Goal: Task Accomplishment & Management: Use online tool/utility

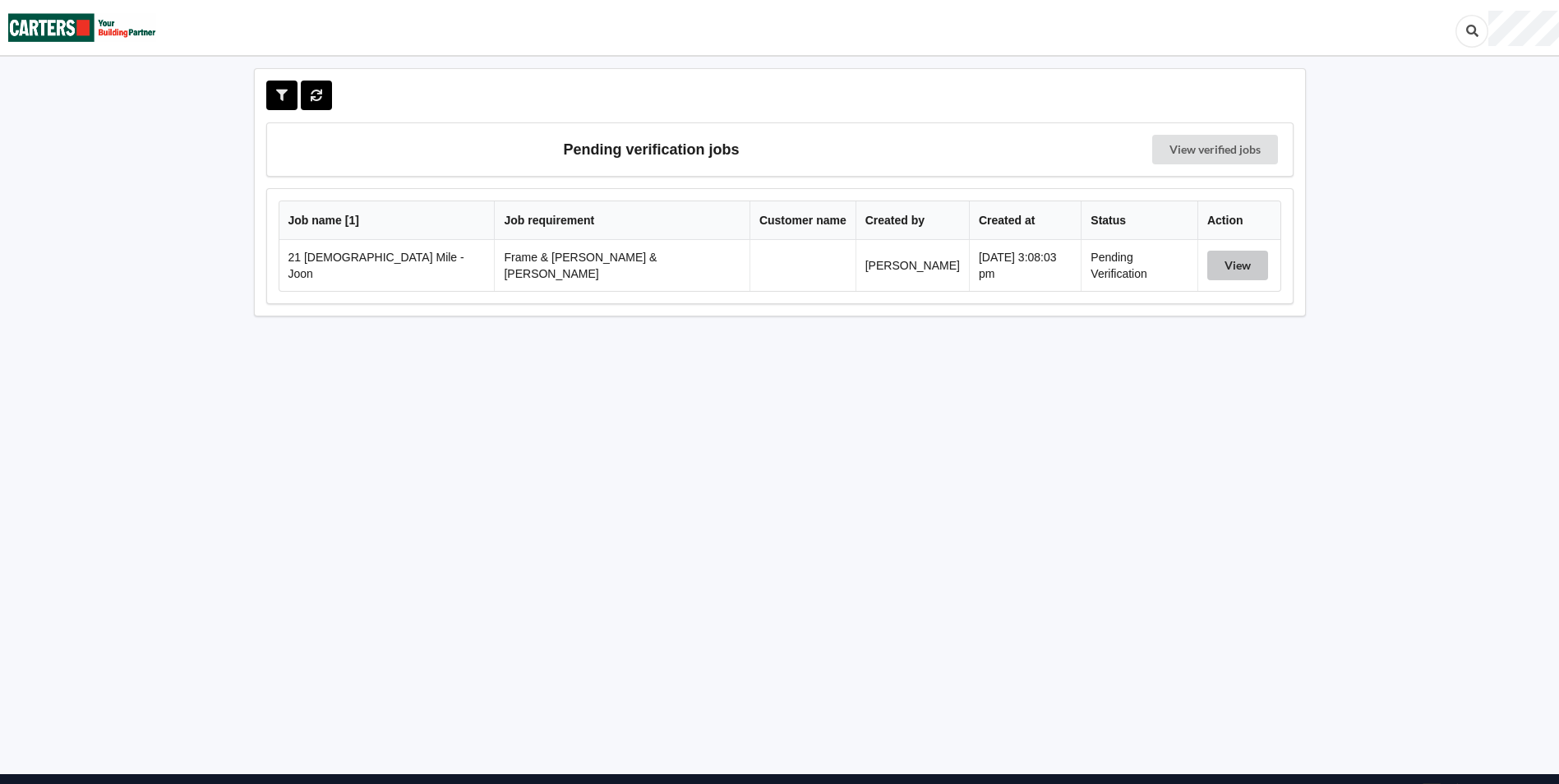
drag, startPoint x: 1210, startPoint y: 266, endPoint x: 1201, endPoint y: 267, distance: 9.1
click at [1210, 268] on button "View" at bounding box center [1237, 265] width 61 height 30
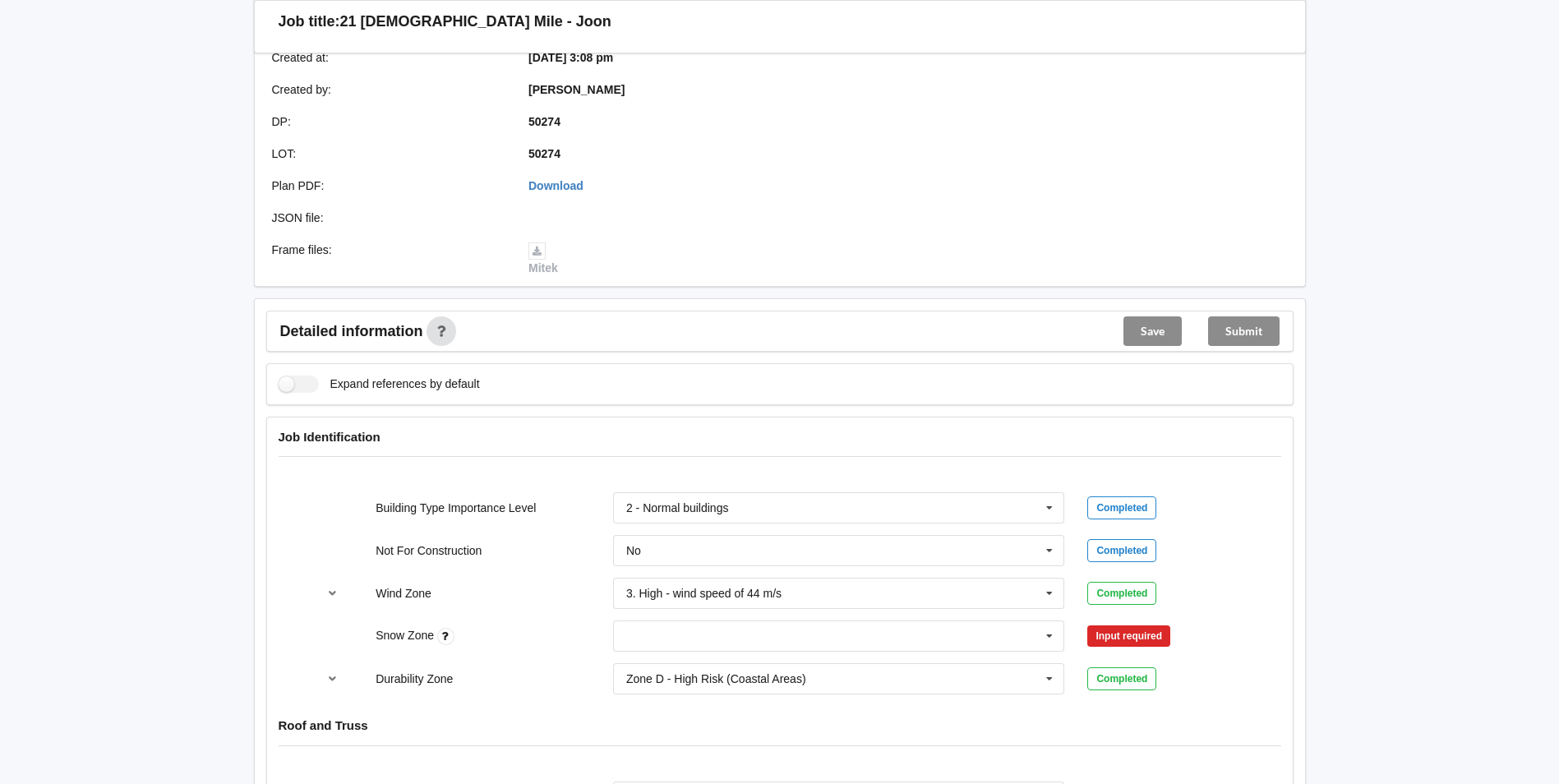
scroll to position [493, 0]
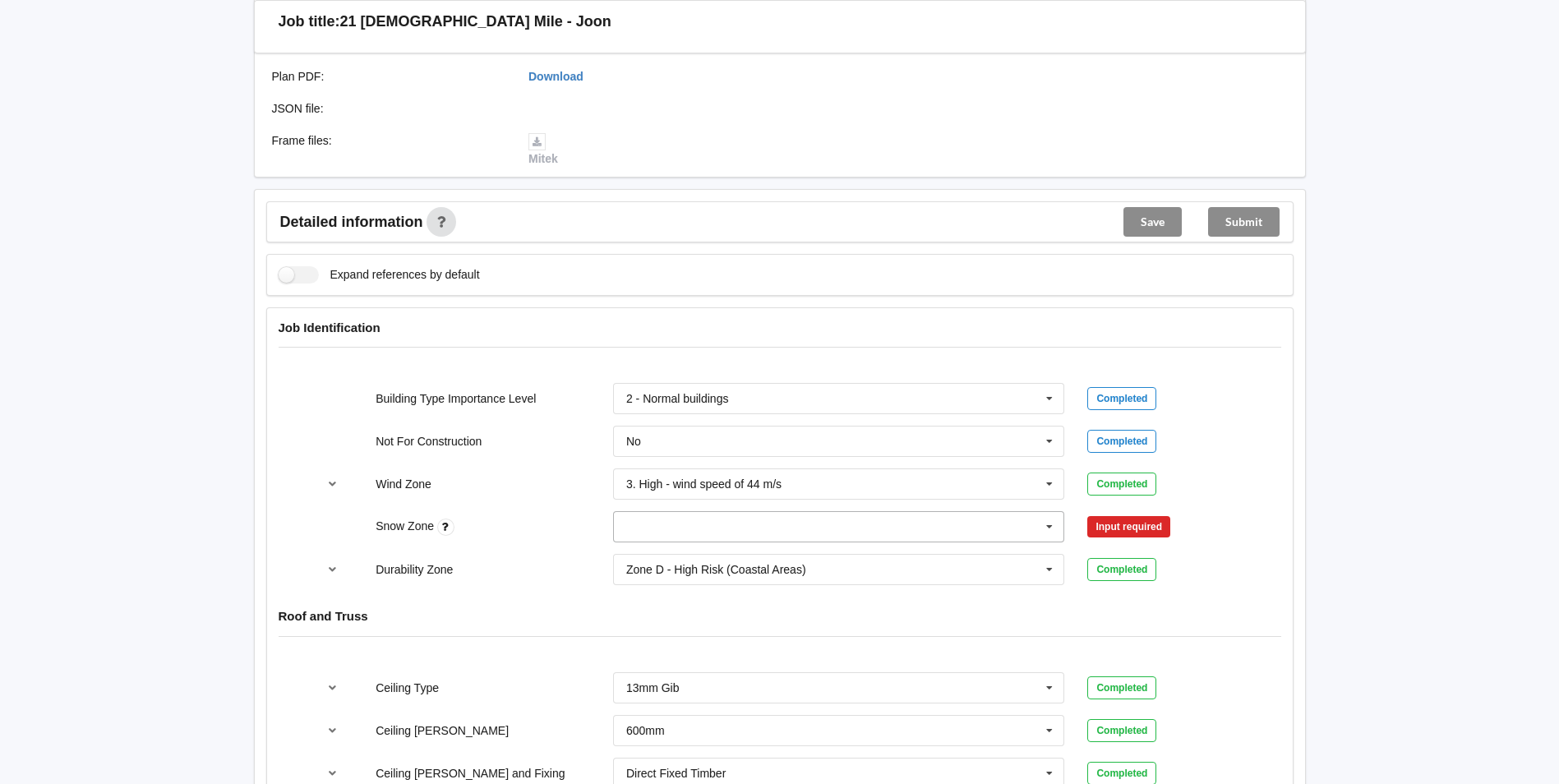
click at [1050, 512] on icon at bounding box center [1049, 527] width 25 height 31
click at [663, 543] on div "N0" at bounding box center [839, 556] width 450 height 31
click at [1144, 514] on button "Confirm input" at bounding box center [1136, 527] width 98 height 27
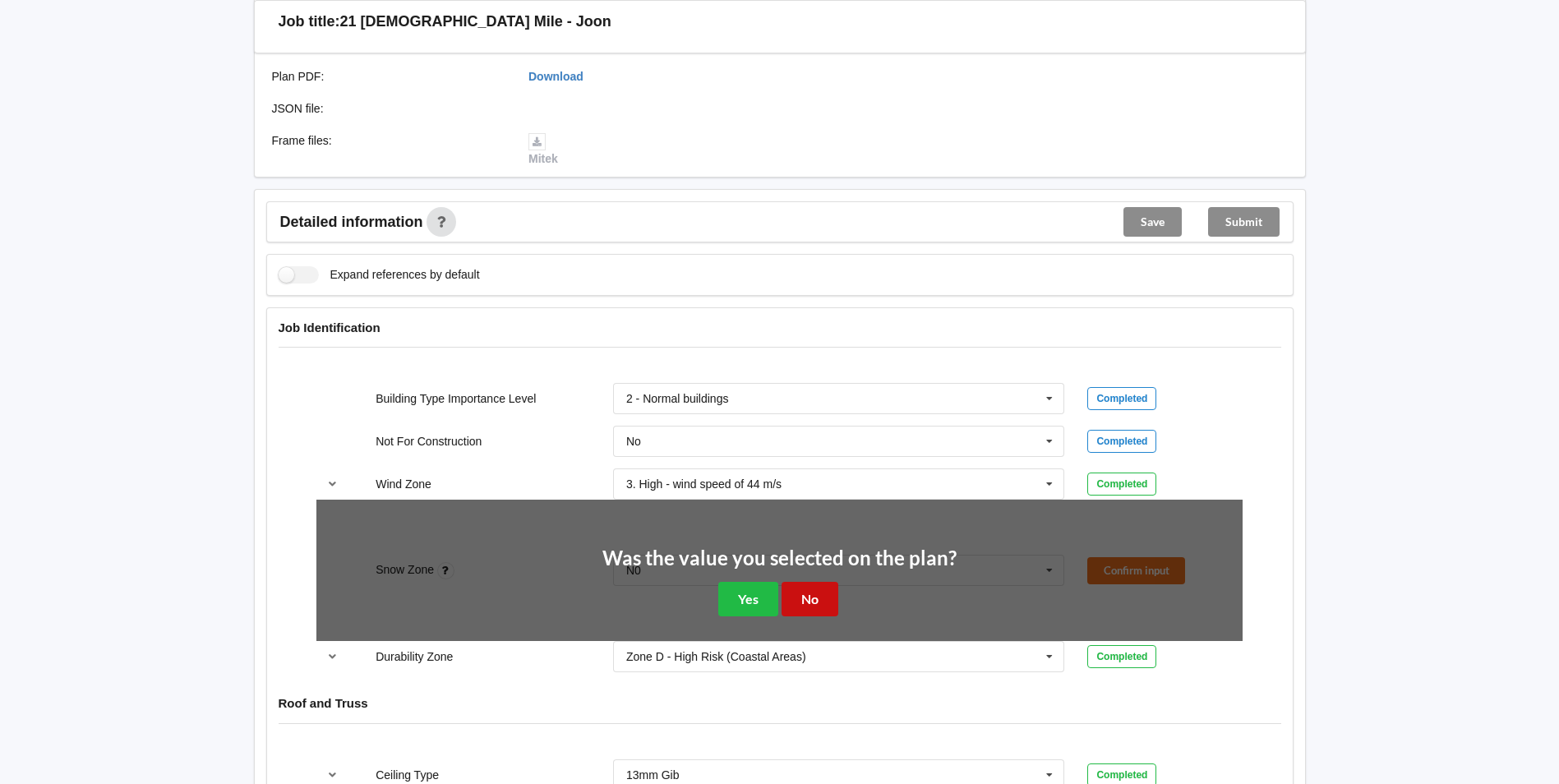
click at [799, 582] on button "No" at bounding box center [810, 599] width 57 height 34
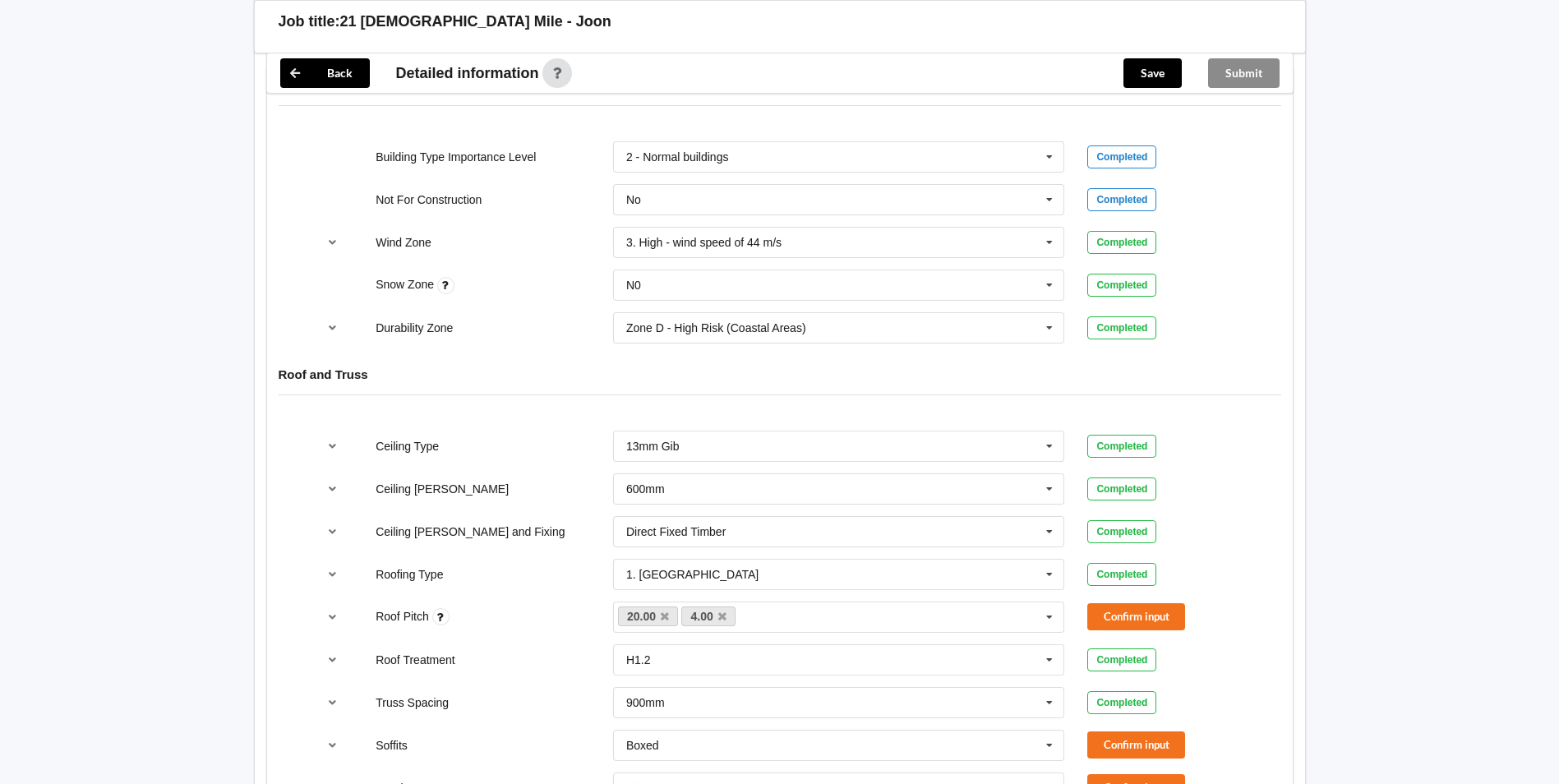
scroll to position [904, 0]
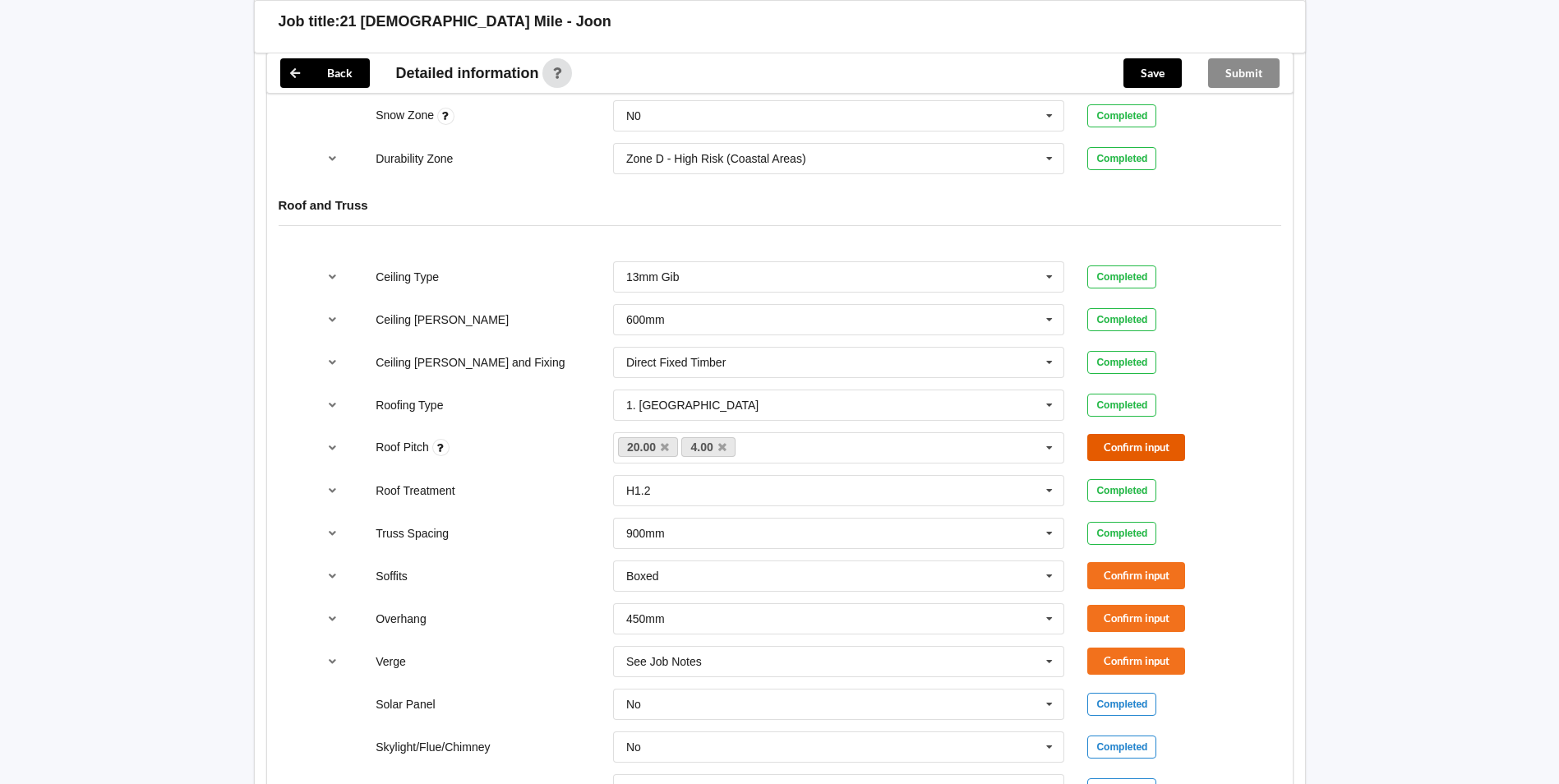
drag, startPoint x: 1122, startPoint y: 422, endPoint x: 1117, endPoint y: 463, distance: 41.3
click at [1120, 434] on button "Confirm input" at bounding box center [1136, 447] width 98 height 27
click at [1131, 565] on button "Confirm input" at bounding box center [1136, 575] width 98 height 27
click at [1138, 605] on button "Confirm input" at bounding box center [1136, 619] width 98 height 27
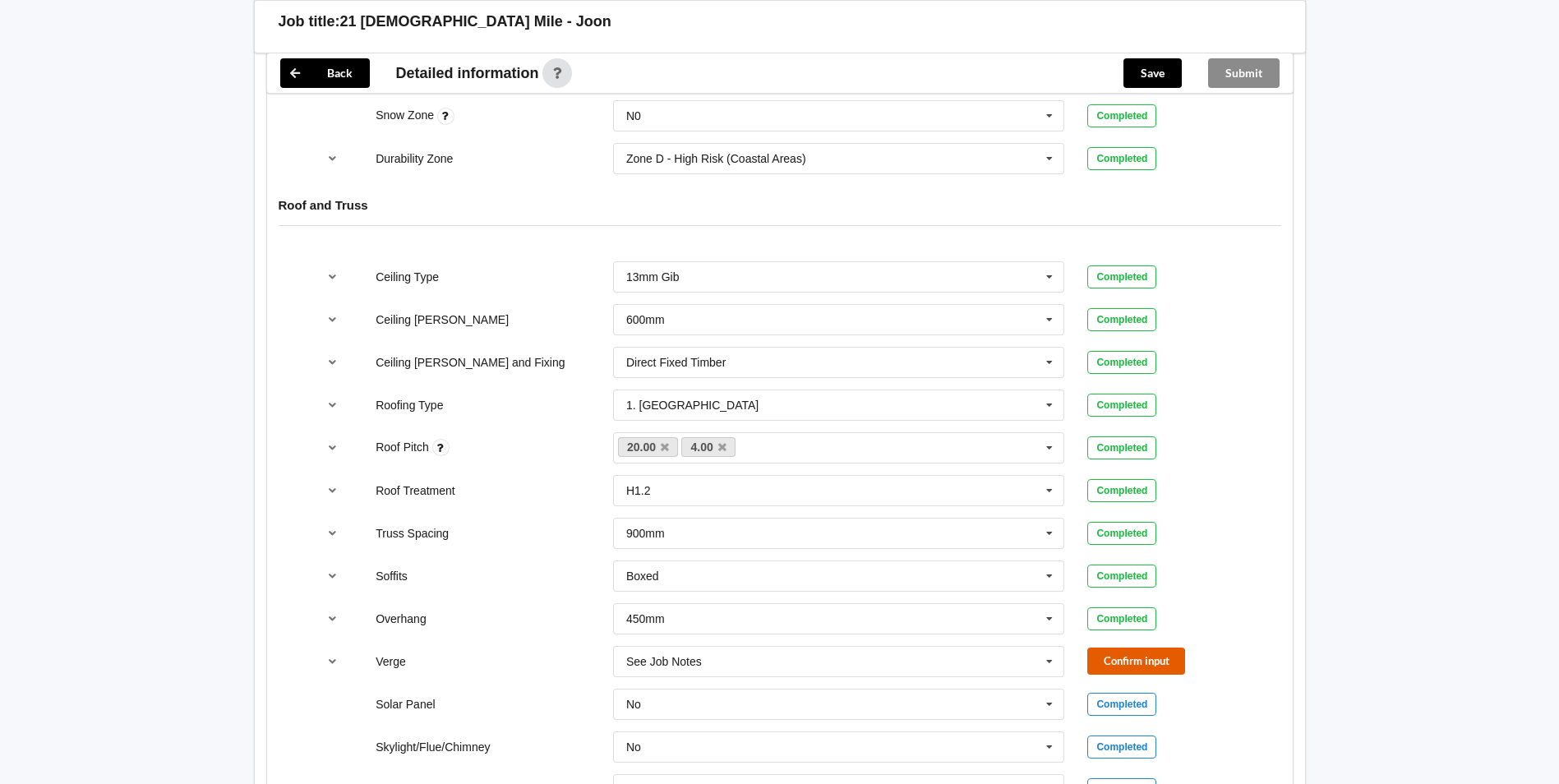
click at [1145, 648] on button "Confirm input" at bounding box center [1136, 661] width 98 height 27
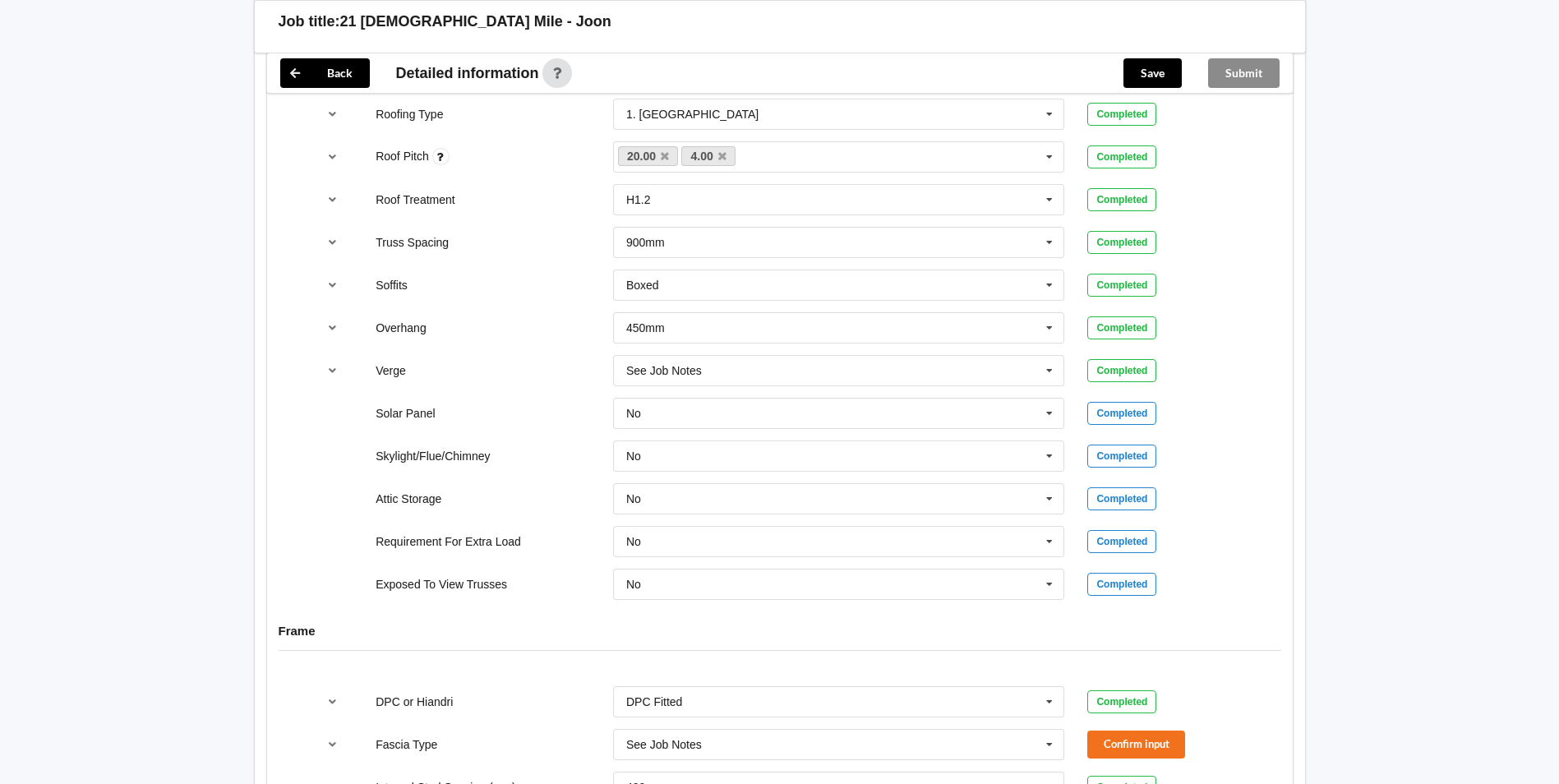
scroll to position [1315, 0]
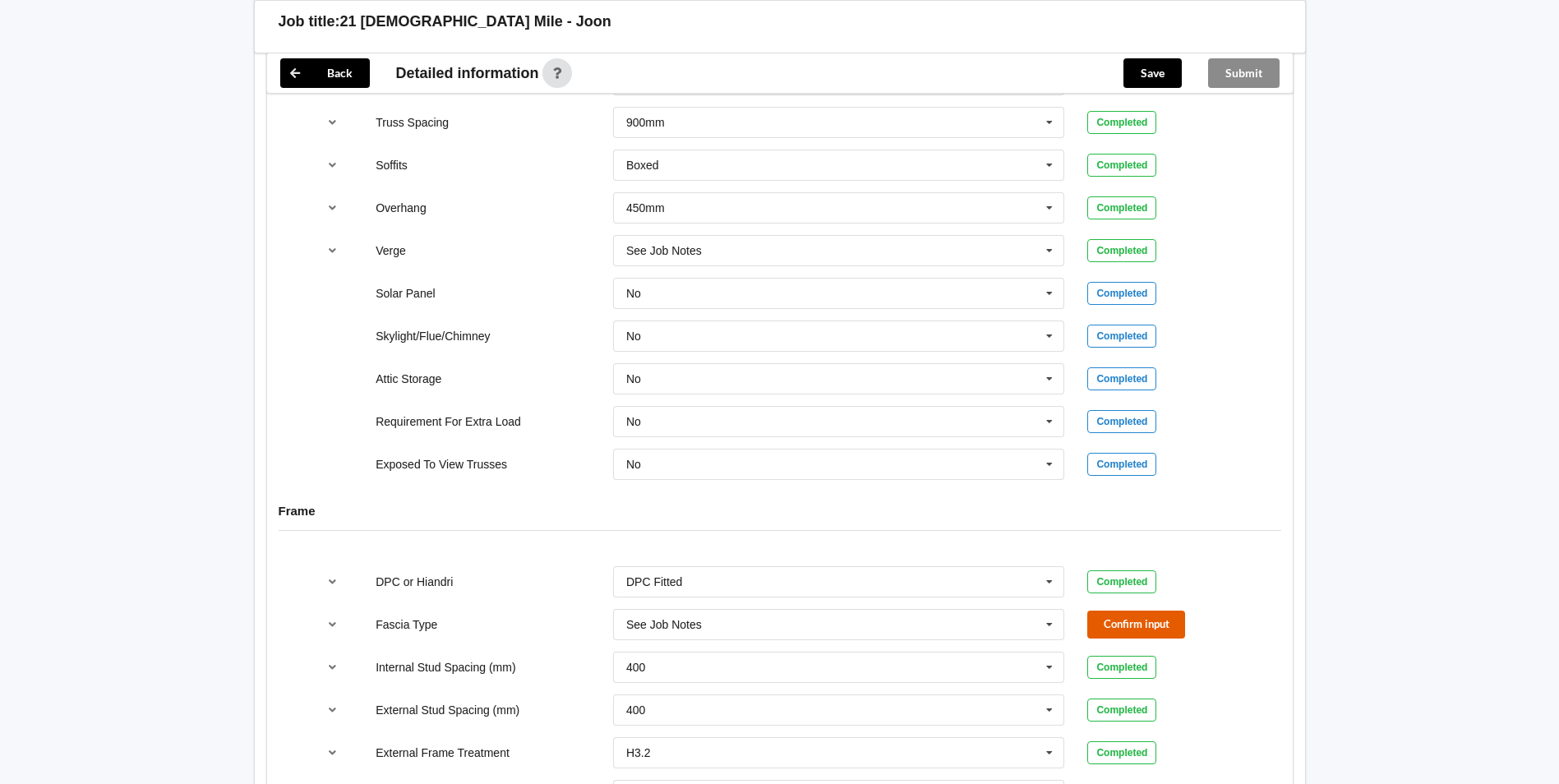
drag, startPoint x: 1156, startPoint y: 609, endPoint x: 1187, endPoint y: 607, distance: 31.1
click at [1158, 610] on button "Confirm input" at bounding box center [1136, 624] width 98 height 27
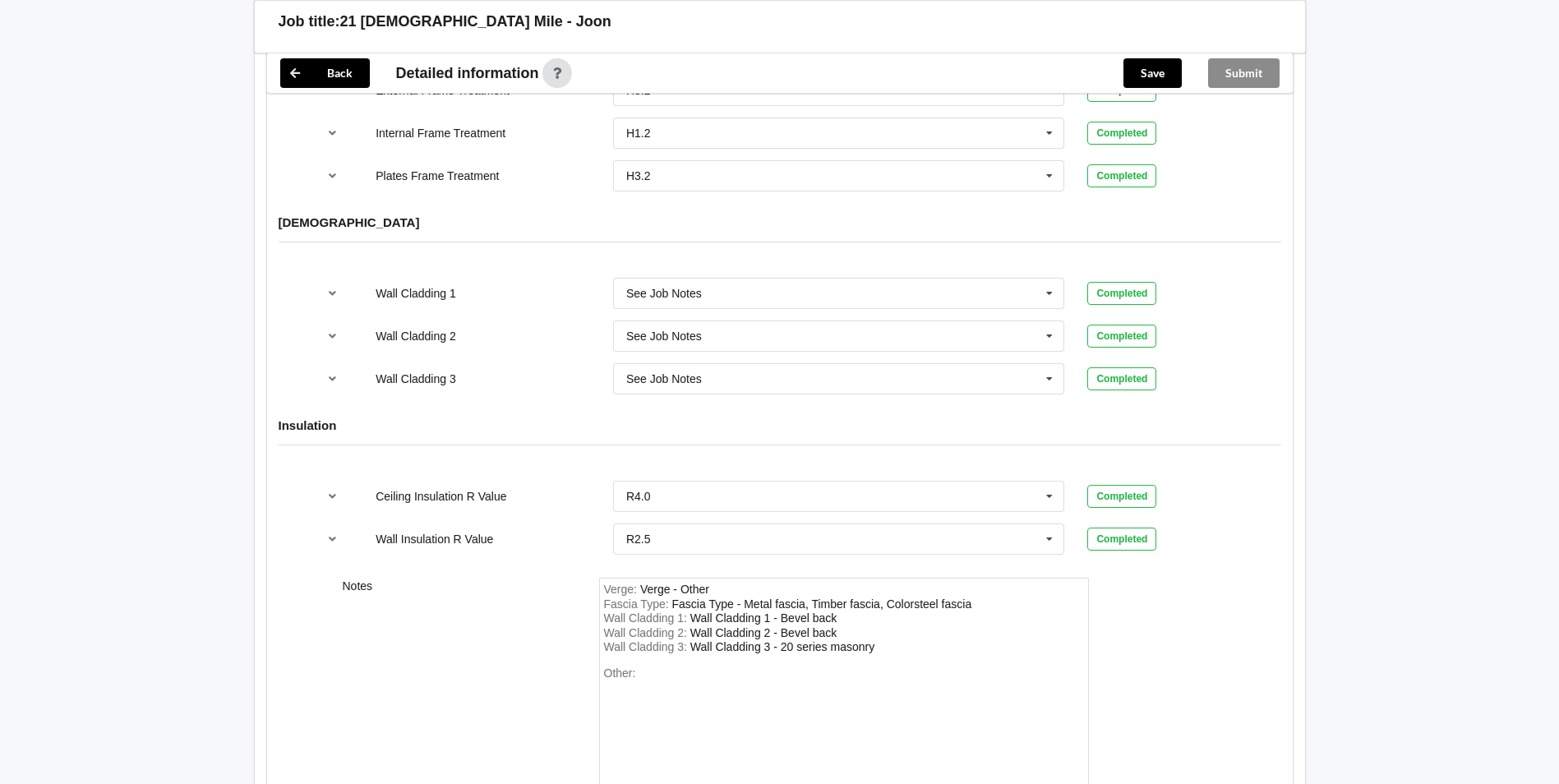
scroll to position [2081, 0]
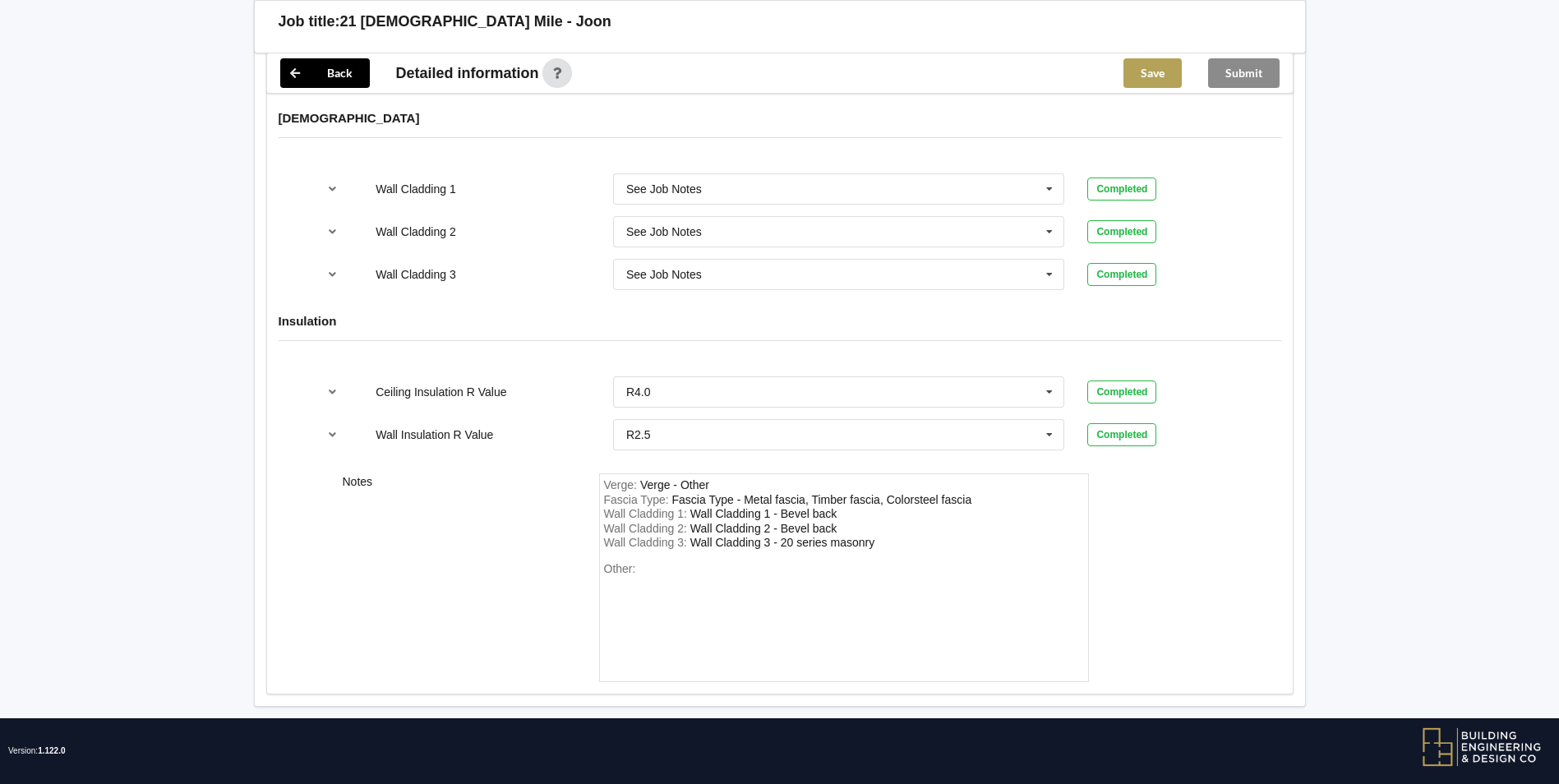
click at [1159, 78] on button "Save" at bounding box center [1152, 72] width 58 height 30
click at [1244, 82] on button "Submit" at bounding box center [1244, 72] width 72 height 30
